Goal: Find specific page/section

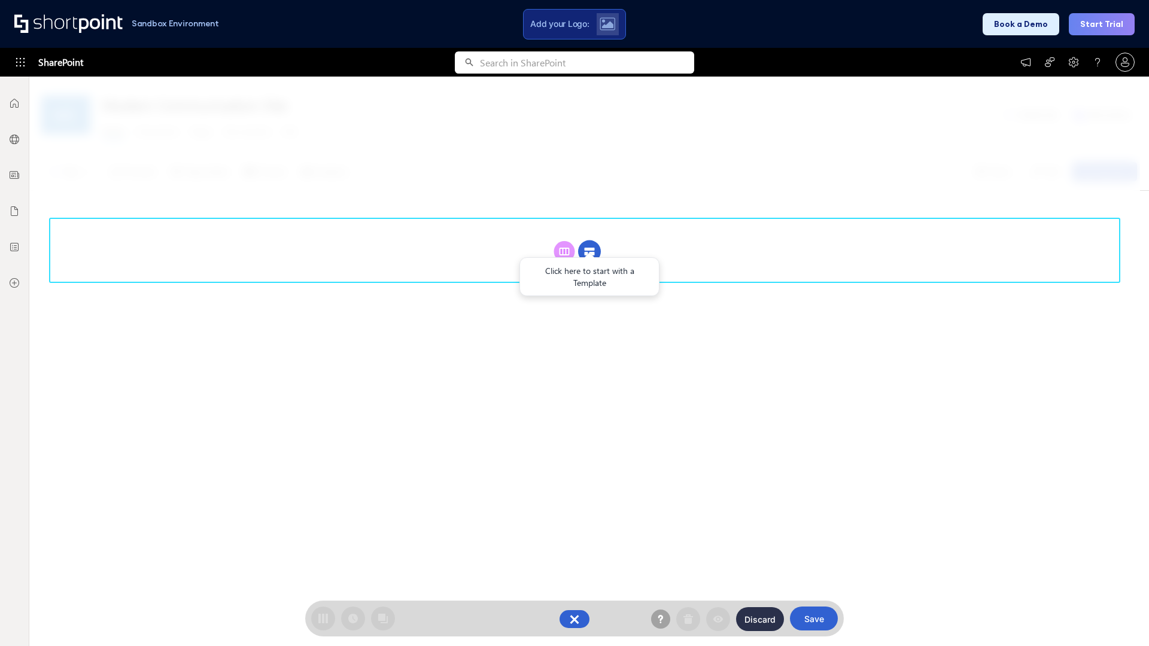
click at [589, 251] on circle at bounding box center [589, 252] width 23 height 23
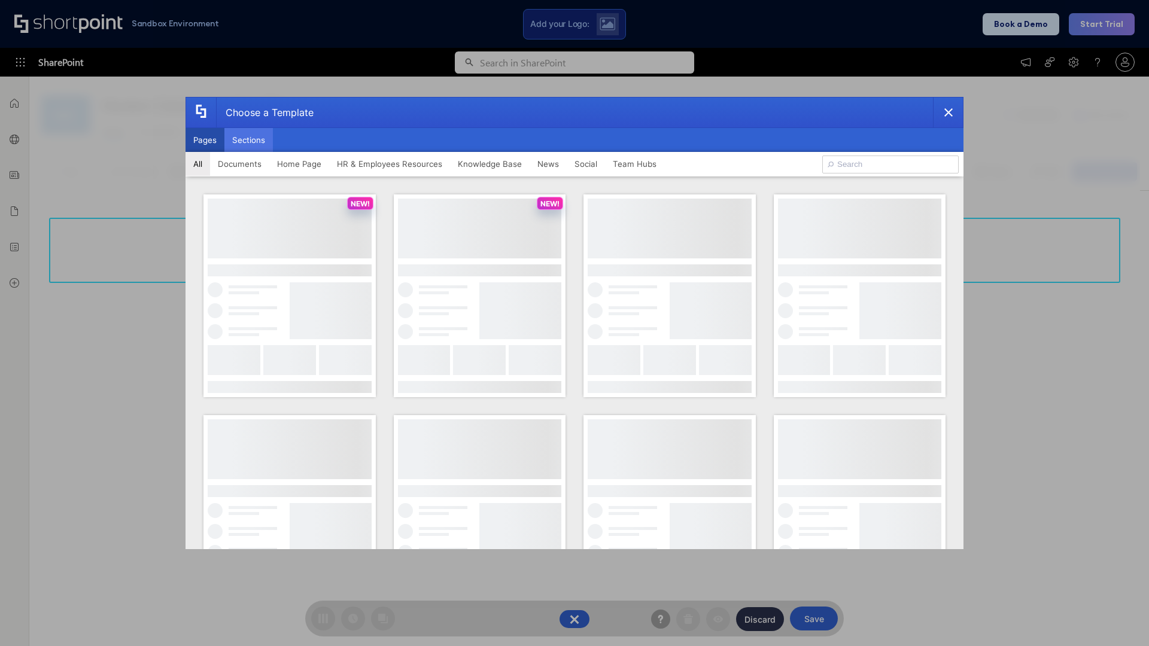
click at [248, 140] on button "Sections" at bounding box center [248, 140] width 48 height 24
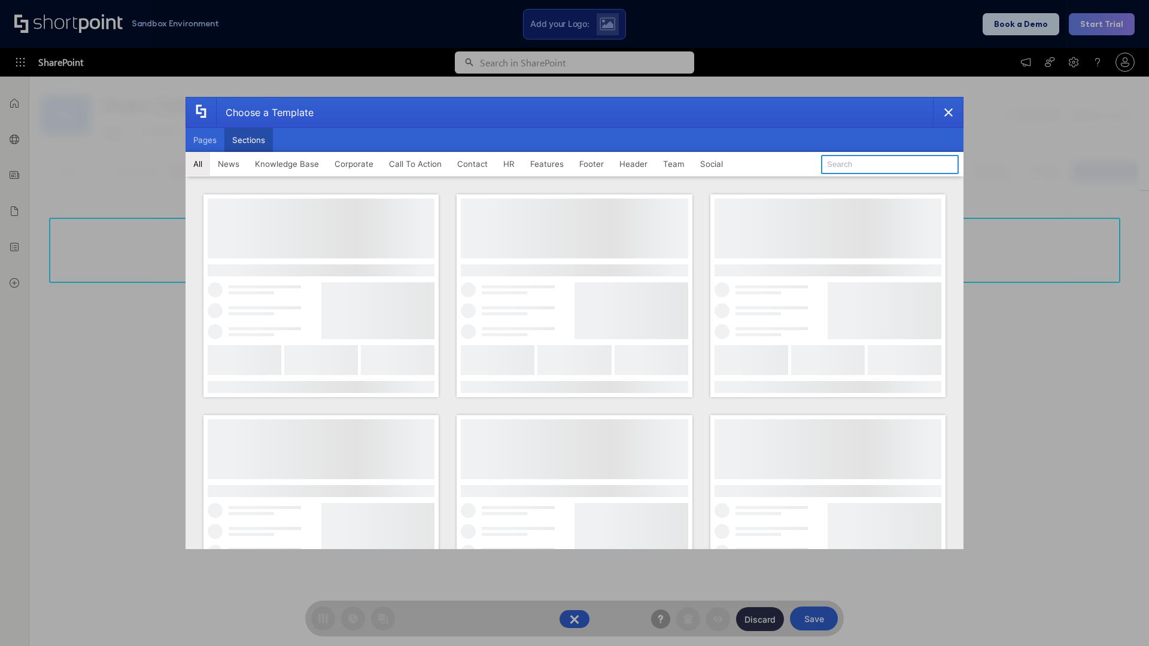
type input "FAQ 6"
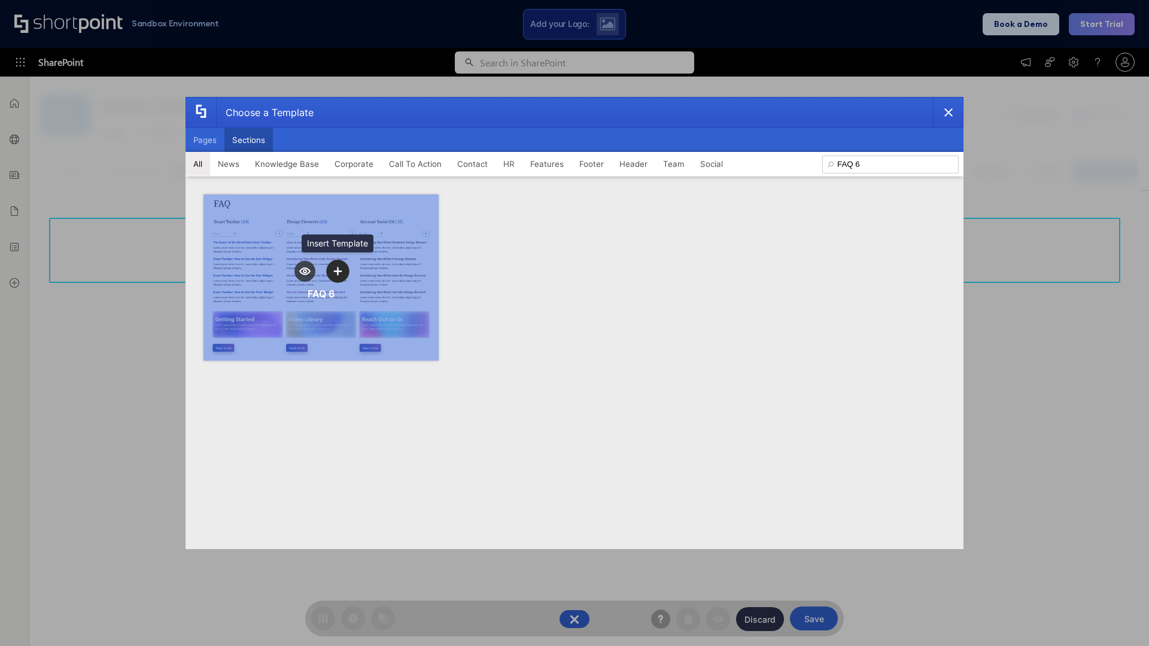
click at [337, 271] on icon "template selector" at bounding box center [337, 271] width 8 height 8
